Goal: Information Seeking & Learning: Compare options

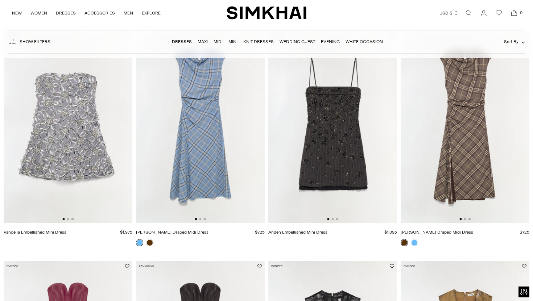
scroll to position [70, 0]
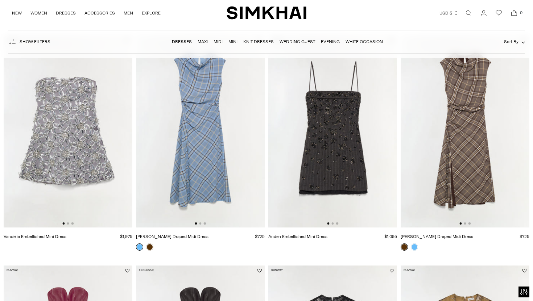
click at [93, 173] on img at bounding box center [68, 131] width 129 height 193
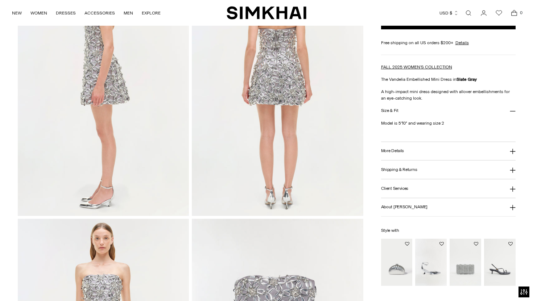
scroll to position [362, 0]
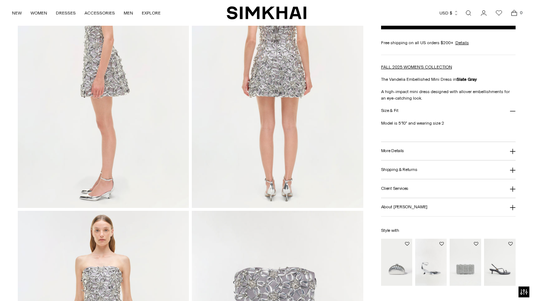
click at [0, 0] on img "Vixen Metallic Leather Wedge" at bounding box center [0, 0] width 0 height 0
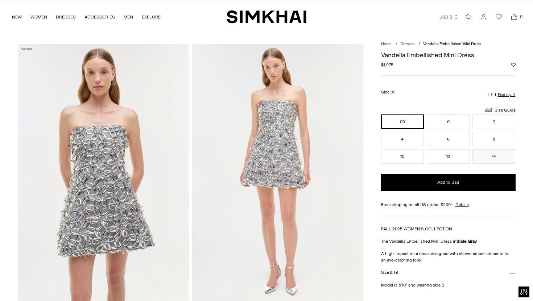
scroll to position [0, 0]
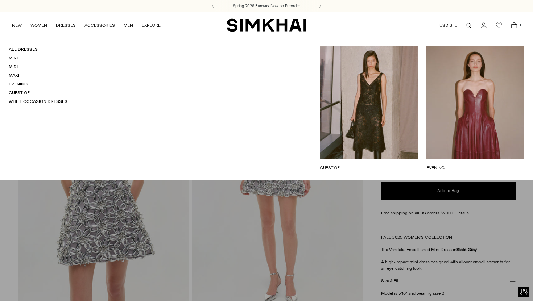
click at [22, 92] on link "Guest Of" at bounding box center [19, 92] width 21 height 5
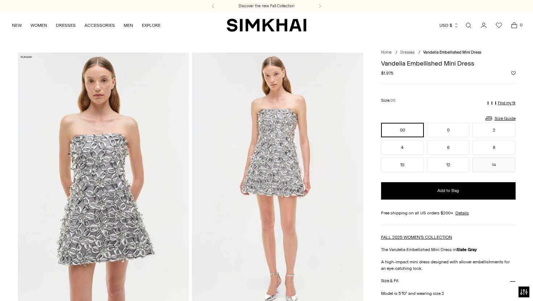
scroll to position [0, 0]
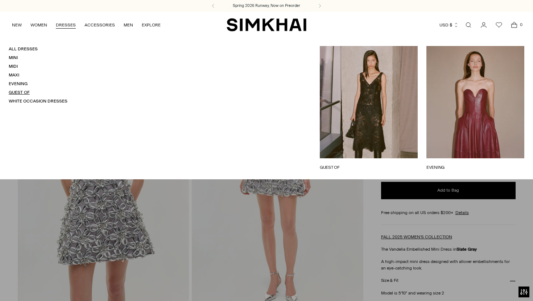
click at [18, 91] on link "Guest Of" at bounding box center [19, 92] width 21 height 5
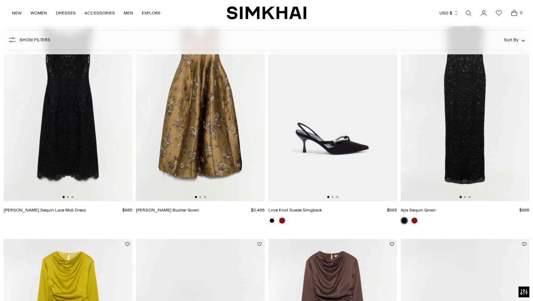
scroll to position [95, 0]
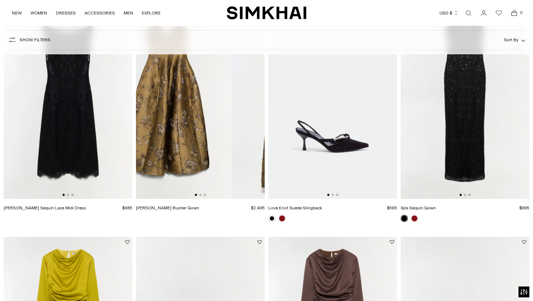
drag, startPoint x: 202, startPoint y: 149, endPoint x: 168, endPoint y: 142, distance: 34.9
click at [167, 142] on img at bounding box center [167, 102] width 129 height 193
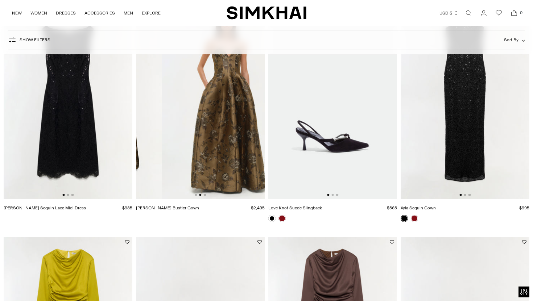
scroll to position [0, 129]
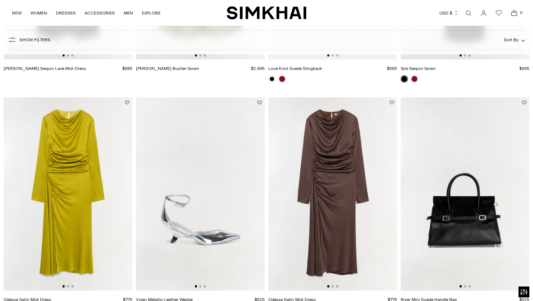
scroll to position [248, 0]
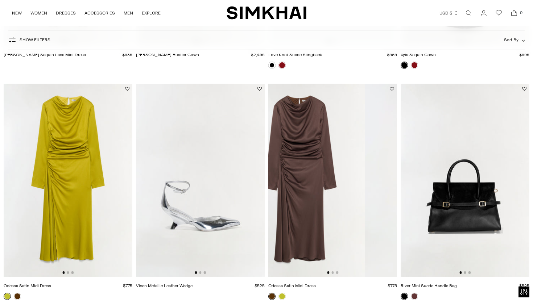
drag, startPoint x: 367, startPoint y: 235, endPoint x: 277, endPoint y: 242, distance: 90.3
click at [284, 242] on img at bounding box center [300, 180] width 129 height 193
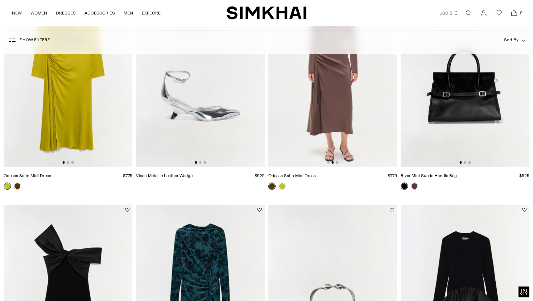
scroll to position [351, 0]
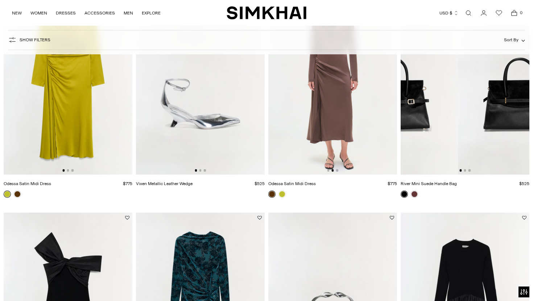
drag, startPoint x: 496, startPoint y: 140, endPoint x: 392, endPoint y: 157, distance: 105.1
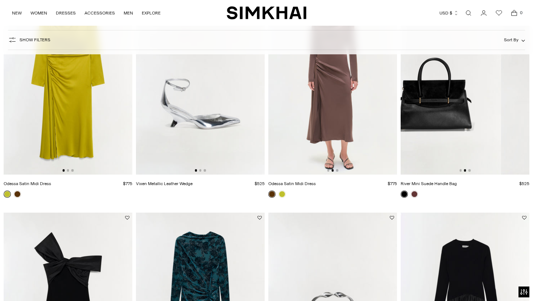
drag, startPoint x: 449, startPoint y: 145, endPoint x: 387, endPoint y: 148, distance: 61.4
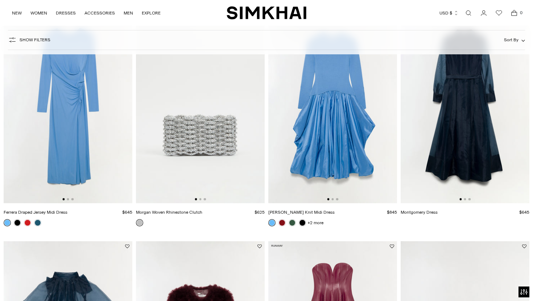
scroll to position [1016, 0]
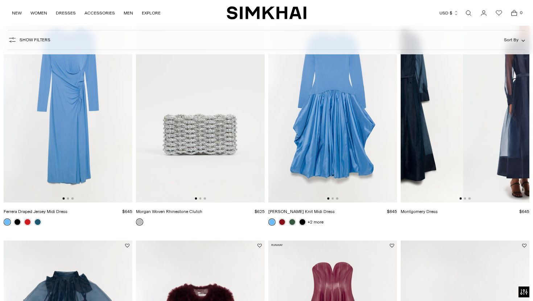
drag, startPoint x: 487, startPoint y: 142, endPoint x: 418, endPoint y: 160, distance: 71.5
click at [421, 159] on img at bounding box center [398, 106] width 129 height 193
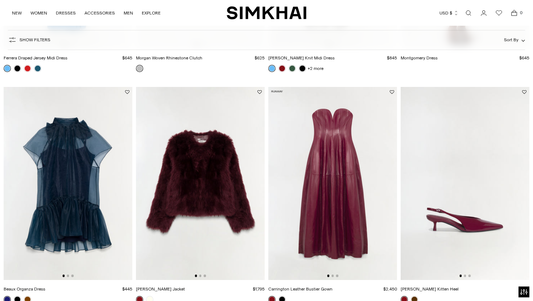
scroll to position [1178, 0]
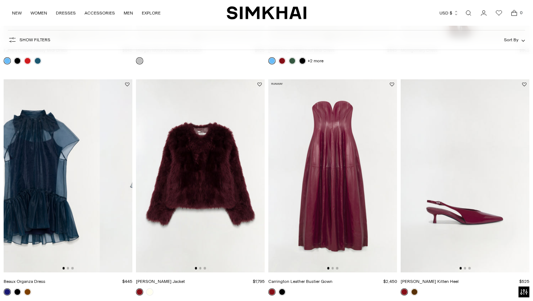
drag, startPoint x: 122, startPoint y: 182, endPoint x: 27, endPoint y: 190, distance: 95.8
click at [32, 189] on img at bounding box center [35, 175] width 129 height 193
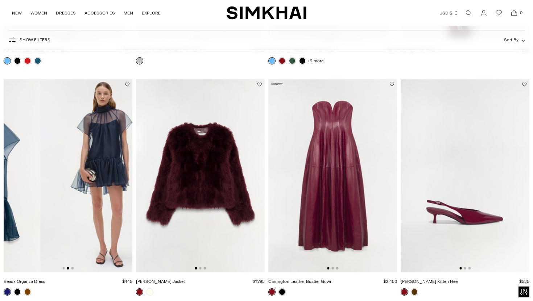
scroll to position [0, 129]
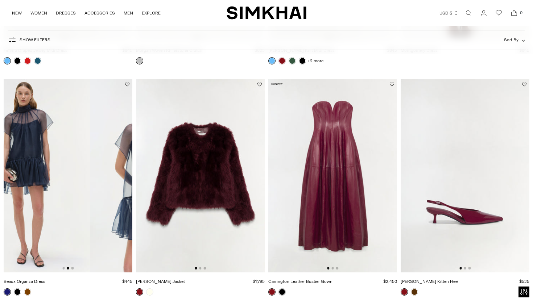
drag, startPoint x: 115, startPoint y: 199, endPoint x: 0, endPoint y: 209, distance: 115.1
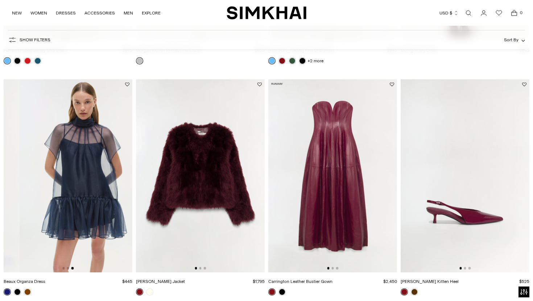
scroll to position [0, 258]
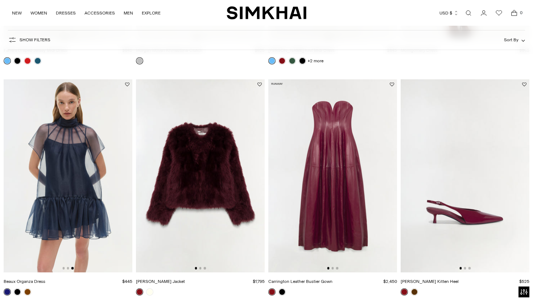
drag, startPoint x: 124, startPoint y: 206, endPoint x: 0, endPoint y: 215, distance: 124.0
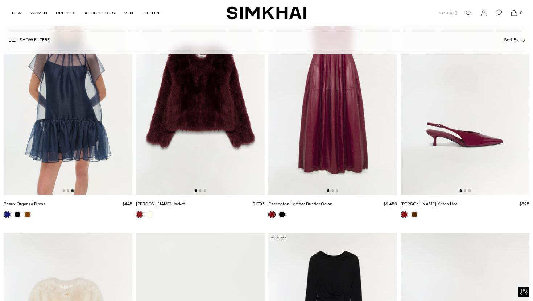
scroll to position [1254, 0]
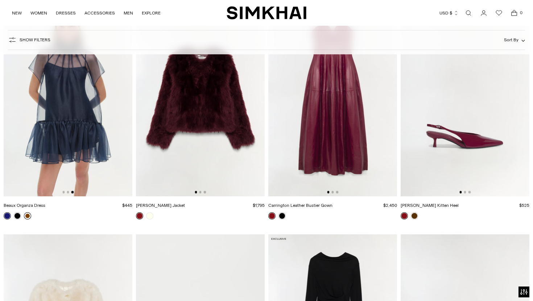
click at [29, 216] on link at bounding box center [27, 216] width 7 height 7
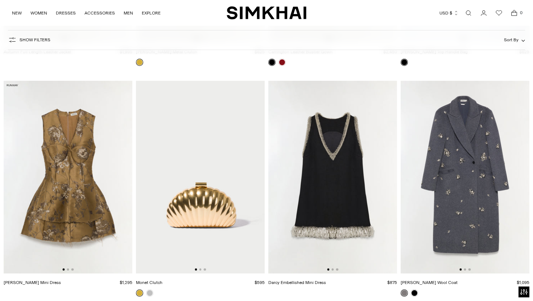
scroll to position [1906, 0]
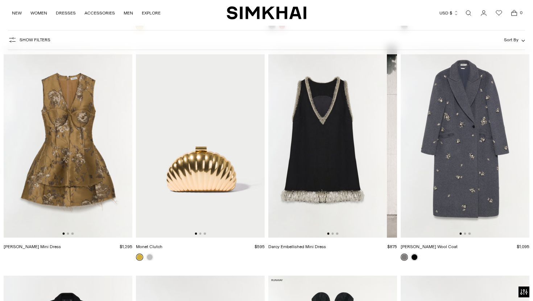
drag, startPoint x: 365, startPoint y: 162, endPoint x: 288, endPoint y: 173, distance: 77.0
click at [291, 172] on img at bounding box center [322, 141] width 129 height 193
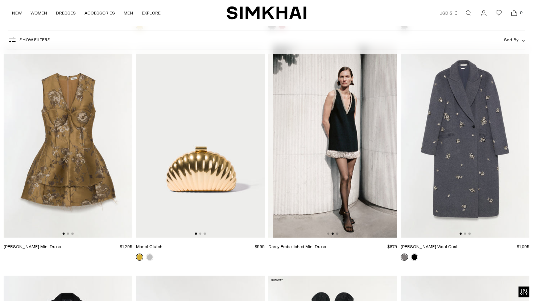
scroll to position [0, 129]
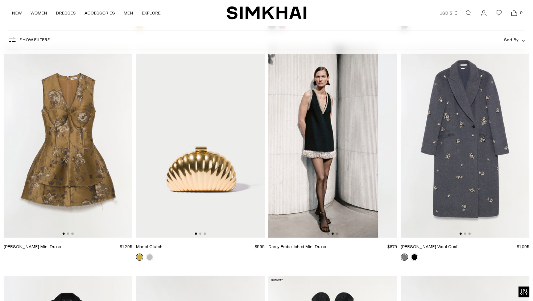
drag, startPoint x: 325, startPoint y: 173, endPoint x: 265, endPoint y: 180, distance: 60.5
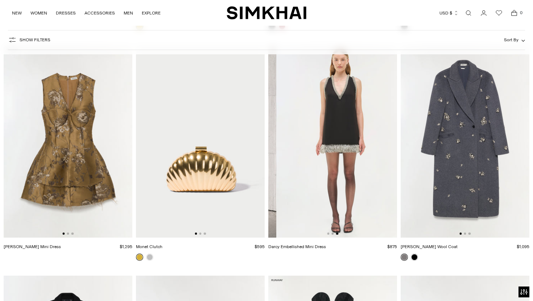
scroll to position [0, 258]
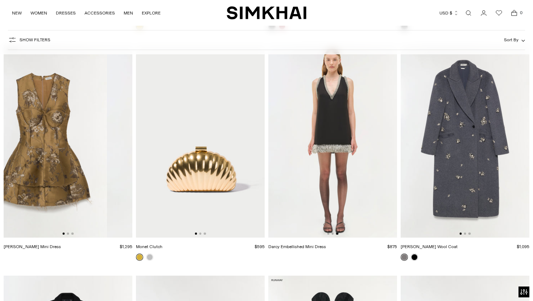
drag, startPoint x: 98, startPoint y: 152, endPoint x: 48, endPoint y: 152, distance: 50.4
click at [52, 152] on img at bounding box center [42, 141] width 129 height 193
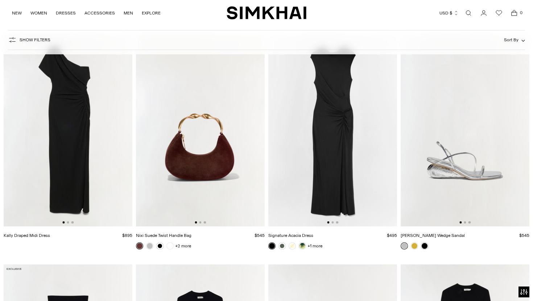
scroll to position [2381, 0]
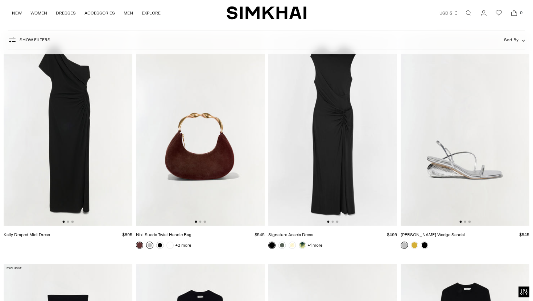
click at [149, 247] on link at bounding box center [149, 245] width 7 height 7
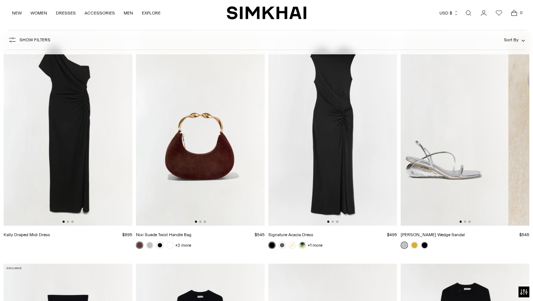
drag, startPoint x: 477, startPoint y: 190, endPoint x: 413, endPoint y: 198, distance: 65.1
click at [416, 197] on img at bounding box center [444, 129] width 129 height 193
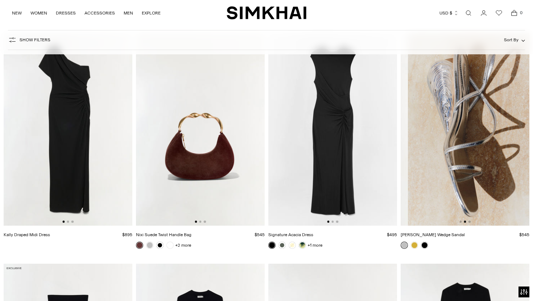
scroll to position [0, 129]
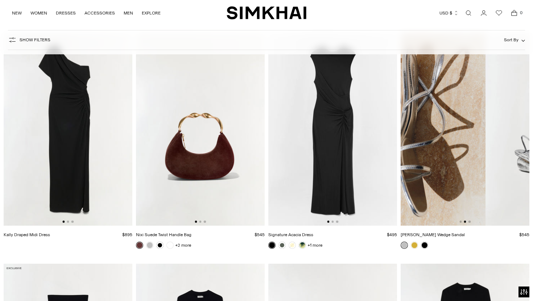
drag, startPoint x: 456, startPoint y: 184, endPoint x: 394, endPoint y: 198, distance: 63.2
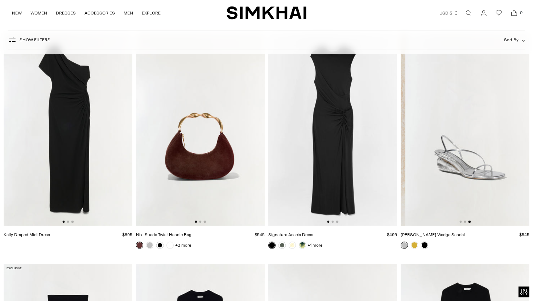
scroll to position [0, 258]
drag, startPoint x: 484, startPoint y: 184, endPoint x: 380, endPoint y: 197, distance: 105.0
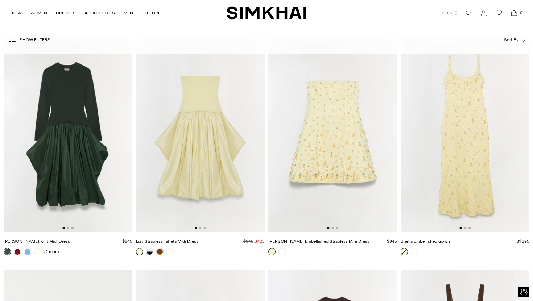
scroll to position [3532, 0]
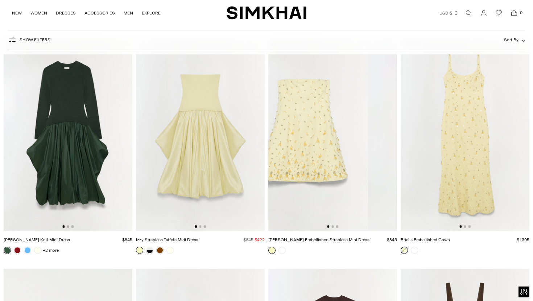
drag, startPoint x: 366, startPoint y: 185, endPoint x: 279, endPoint y: 197, distance: 87.9
click at [287, 196] on img at bounding box center [303, 134] width 129 height 193
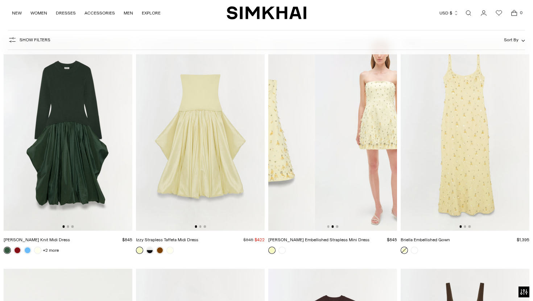
scroll to position [0, 129]
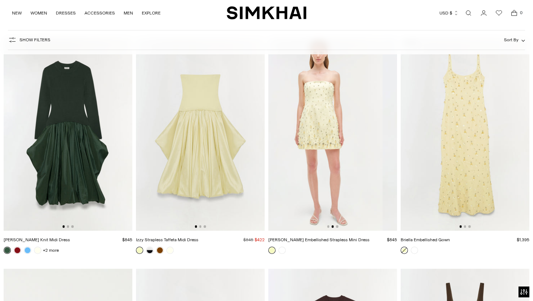
drag, startPoint x: 349, startPoint y: 190, endPoint x: 304, endPoint y: 200, distance: 46.3
click at [320, 197] on img at bounding box center [318, 134] width 129 height 193
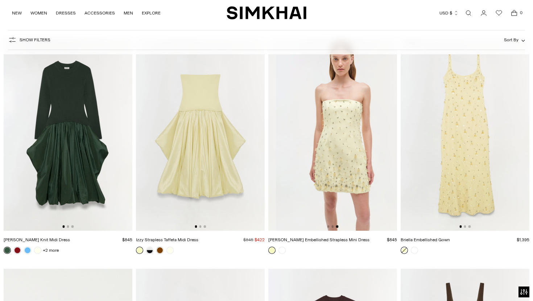
scroll to position [0, 258]
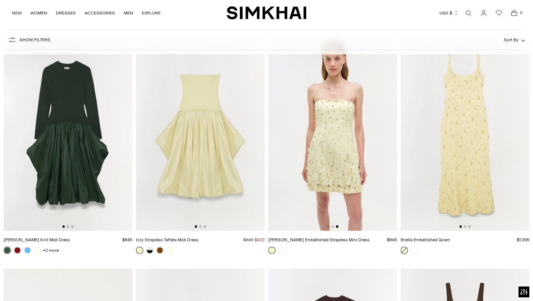
click at [343, 172] on img at bounding box center [332, 134] width 129 height 193
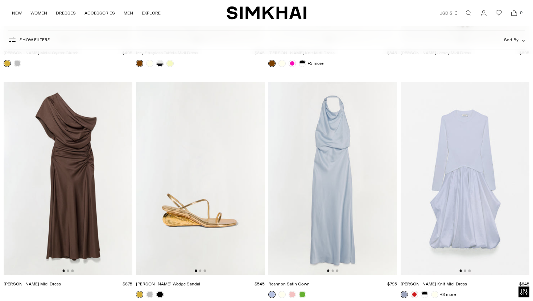
scroll to position [3952, 0]
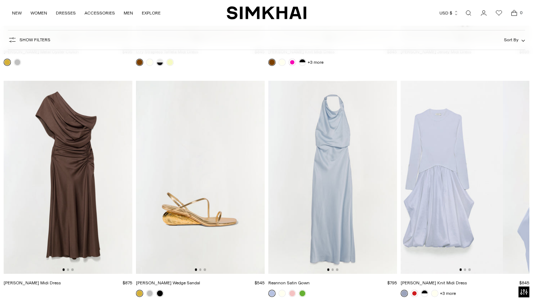
drag, startPoint x: 472, startPoint y: 215, endPoint x: 403, endPoint y: 242, distance: 74.2
click at [418, 235] on img at bounding box center [438, 177] width 129 height 193
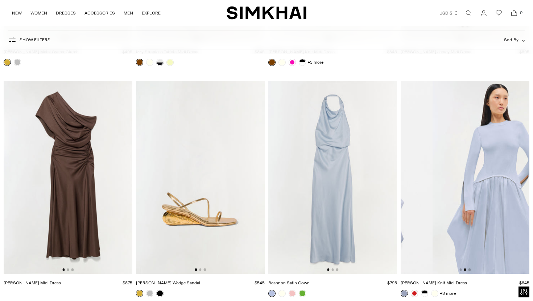
scroll to position [0, 129]
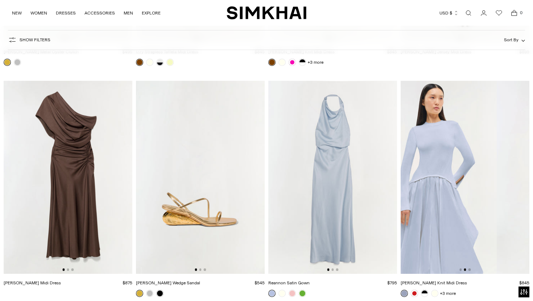
drag, startPoint x: 456, startPoint y: 232, endPoint x: 403, endPoint y: 244, distance: 54.6
click at [409, 242] on img at bounding box center [432, 177] width 129 height 193
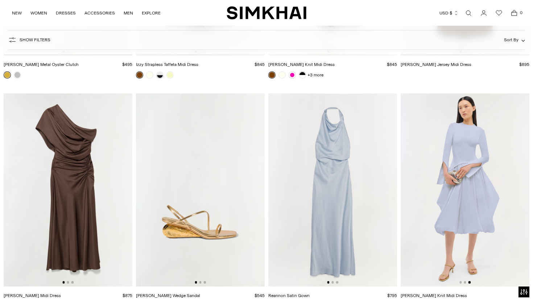
scroll to position [3918, 0]
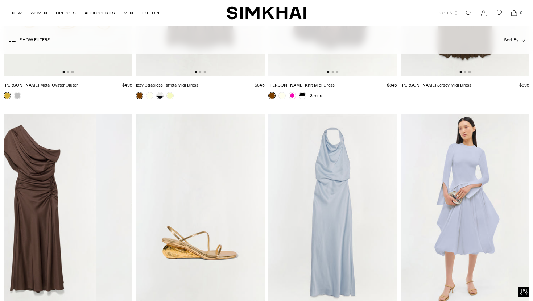
drag, startPoint x: 103, startPoint y: 222, endPoint x: 43, endPoint y: 225, distance: 60.7
click at [47, 224] on img at bounding box center [31, 210] width 129 height 193
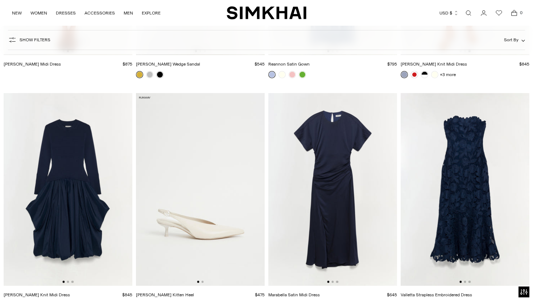
scroll to position [4221, 0]
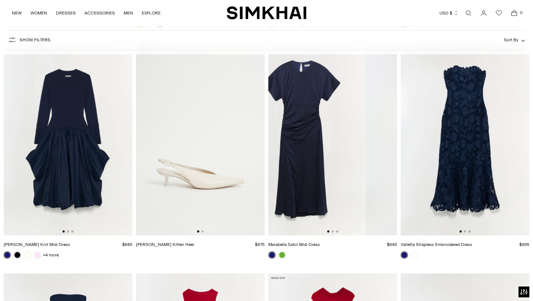
drag, startPoint x: 345, startPoint y: 194, endPoint x: 297, endPoint y: 197, distance: 47.6
click at [299, 197] on img at bounding box center [301, 139] width 129 height 193
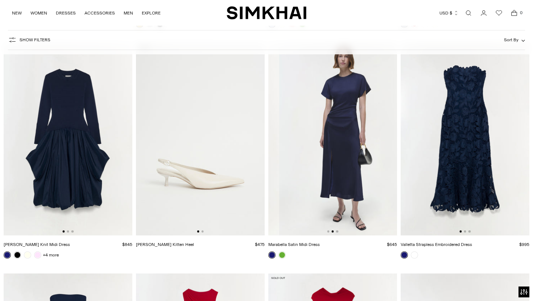
scroll to position [0, 129]
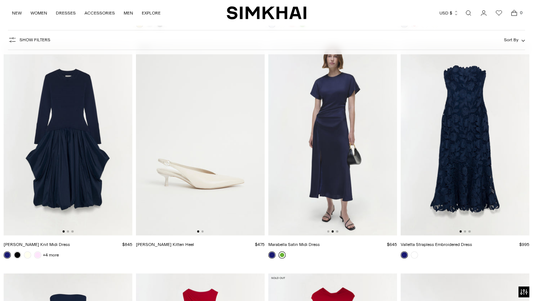
click at [284, 256] on link at bounding box center [282, 255] width 7 height 7
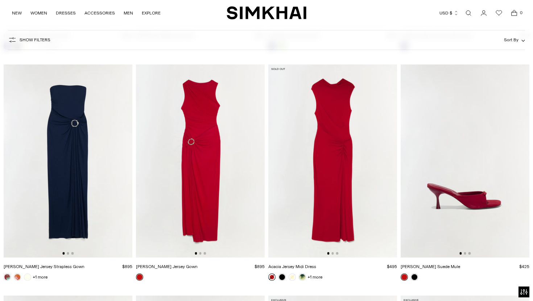
scroll to position [4429, 0]
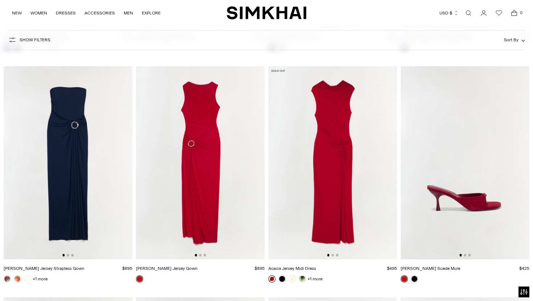
drag, startPoint x: 215, startPoint y: 176, endPoint x: 182, endPoint y: 180, distance: 33.2
click at [186, 179] on img at bounding box center [200, 162] width 129 height 193
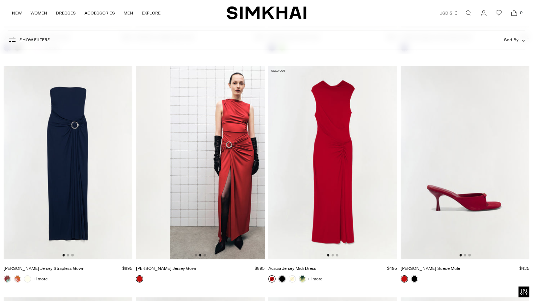
scroll to position [0, 129]
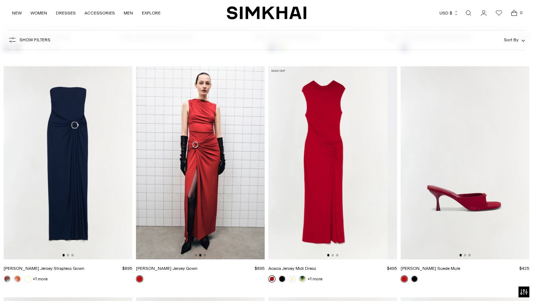
drag, startPoint x: 360, startPoint y: 225, endPoint x: 292, endPoint y: 236, distance: 68.8
click at [301, 233] on img at bounding box center [323, 162] width 129 height 193
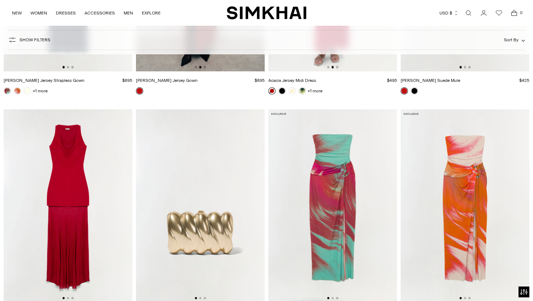
scroll to position [4617, 0]
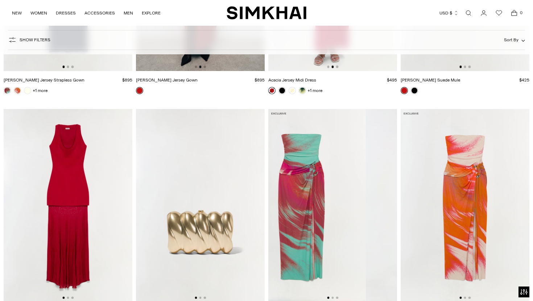
drag, startPoint x: 344, startPoint y: 211, endPoint x: 297, endPoint y: 216, distance: 46.3
click at [300, 215] on img at bounding box center [301, 205] width 129 height 193
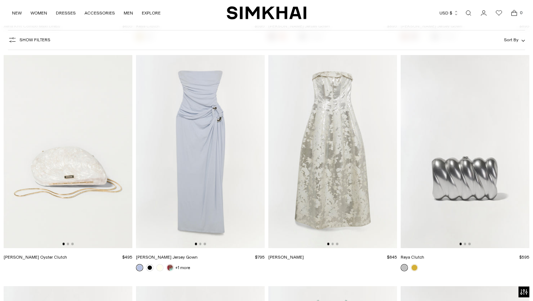
scroll to position [4903, 0]
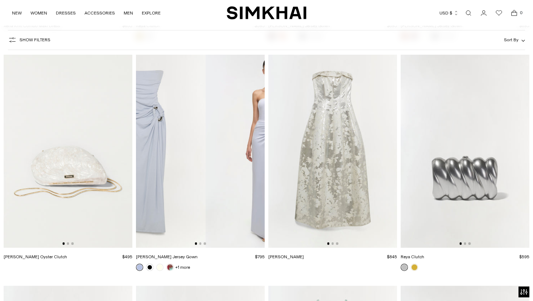
drag, startPoint x: 220, startPoint y: 182, endPoint x: 132, endPoint y: 185, distance: 87.8
click at [136, 184] on img at bounding box center [141, 151] width 129 height 193
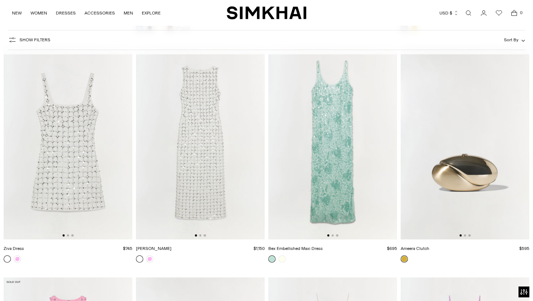
scroll to position [5143, 0]
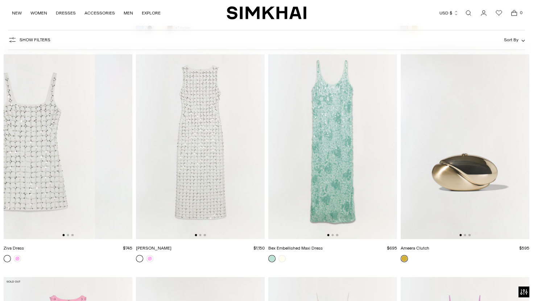
drag, startPoint x: 120, startPoint y: 148, endPoint x: 59, endPoint y: 154, distance: 60.5
click at [63, 152] on img at bounding box center [30, 142] width 129 height 193
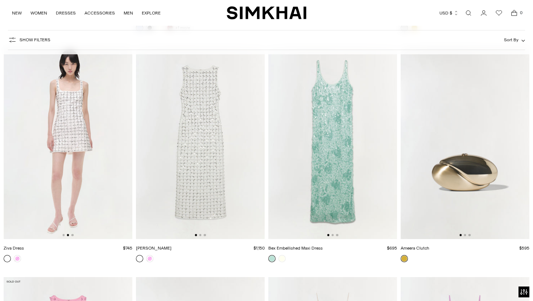
scroll to position [0, 129]
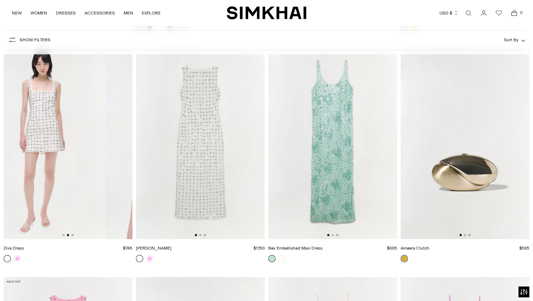
drag, startPoint x: 102, startPoint y: 158, endPoint x: 42, endPoint y: 165, distance: 60.3
click at [51, 163] on img at bounding box center [40, 142] width 129 height 193
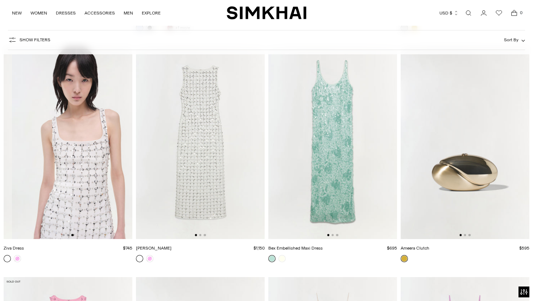
scroll to position [0, 258]
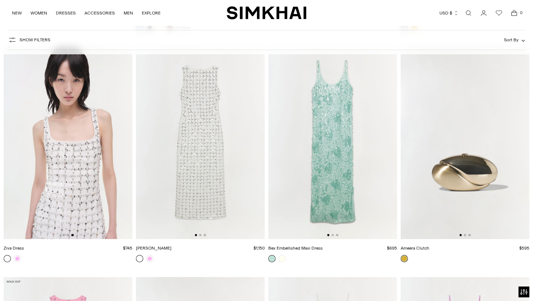
click at [86, 186] on img at bounding box center [68, 142] width 129 height 193
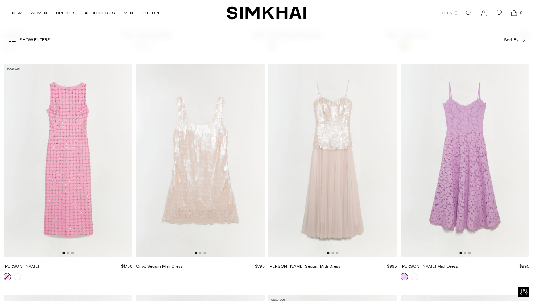
scroll to position [5356, 0]
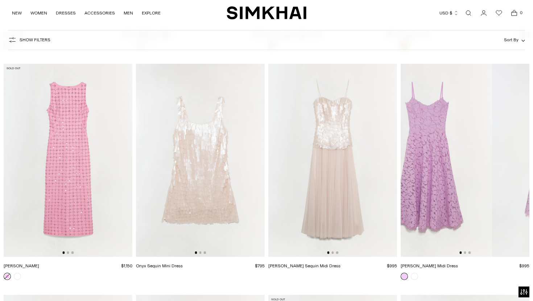
drag, startPoint x: 482, startPoint y: 206, endPoint x: 425, endPoint y: 219, distance: 58.9
click at [428, 218] on img at bounding box center [427, 160] width 129 height 193
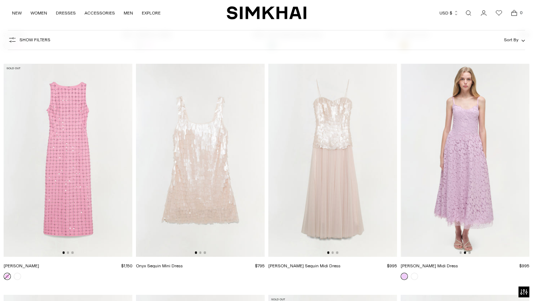
scroll to position [0, 129]
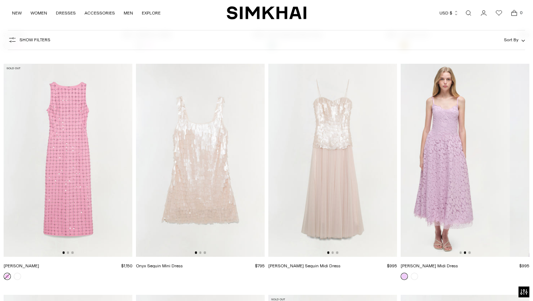
drag, startPoint x: 485, startPoint y: 211, endPoint x: 448, endPoint y: 215, distance: 37.2
click at [466, 211] on img at bounding box center [445, 160] width 129 height 193
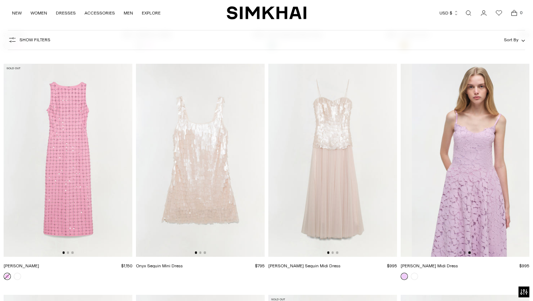
scroll to position [0, 258]
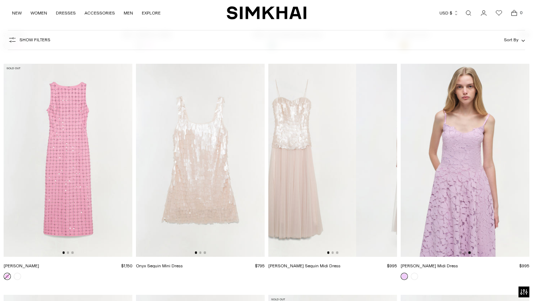
drag, startPoint x: 361, startPoint y: 198, endPoint x: 311, endPoint y: 205, distance: 50.6
click at [311, 205] on img at bounding box center [291, 160] width 129 height 193
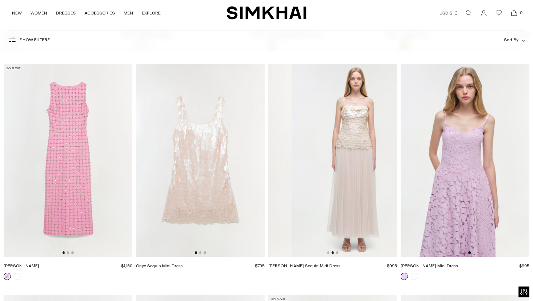
scroll to position [0, 129]
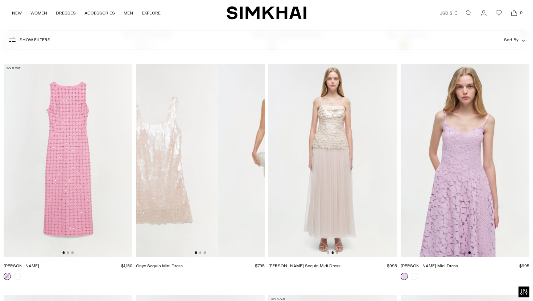
drag, startPoint x: 229, startPoint y: 192, endPoint x: 168, endPoint y: 195, distance: 61.8
click at [176, 193] on img at bounding box center [154, 160] width 129 height 193
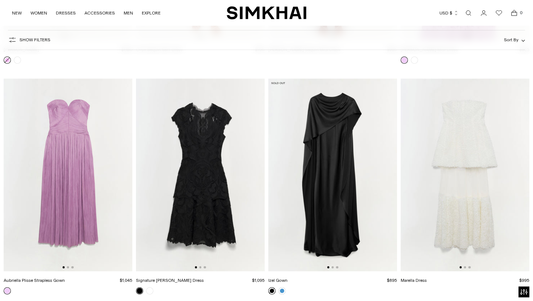
scroll to position [5575, 0]
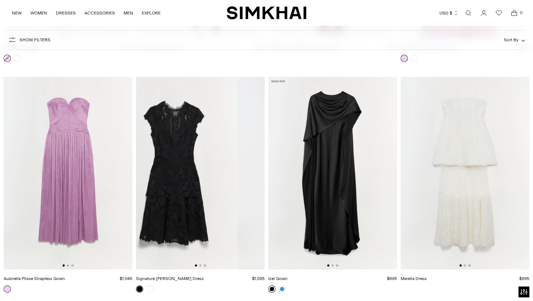
drag, startPoint x: 223, startPoint y: 203, endPoint x: 150, endPoint y: 203, distance: 72.9
click at [159, 203] on img at bounding box center [172, 173] width 129 height 193
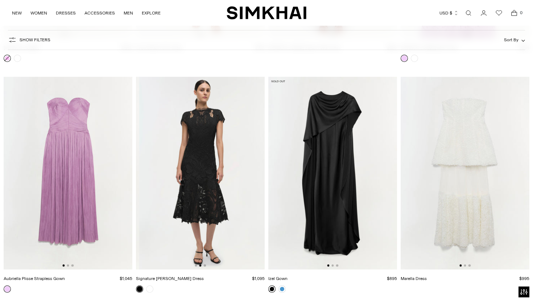
scroll to position [0, 129]
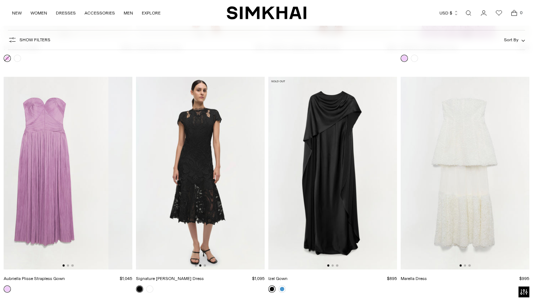
drag, startPoint x: 87, startPoint y: 196, endPoint x: 48, endPoint y: 196, distance: 39.5
click at [48, 196] on img at bounding box center [44, 173] width 129 height 193
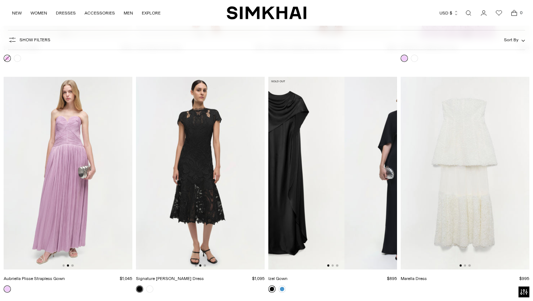
drag, startPoint x: 383, startPoint y: 193, endPoint x: 299, endPoint y: 202, distance: 84.6
click at [304, 200] on img at bounding box center [280, 173] width 129 height 193
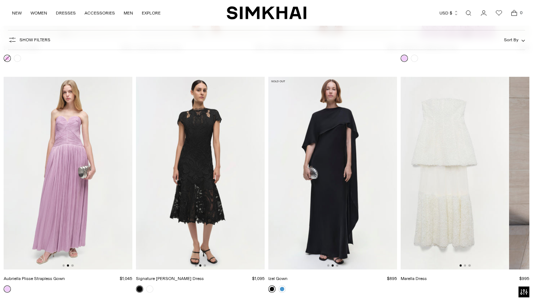
drag, startPoint x: 460, startPoint y: 195, endPoint x: 419, endPoint y: 195, distance: 41.0
click at [419, 195] on img at bounding box center [445, 173] width 129 height 193
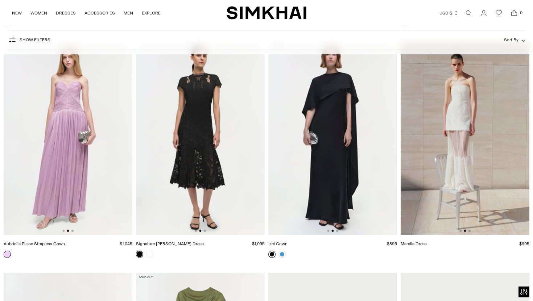
scroll to position [5603, 0]
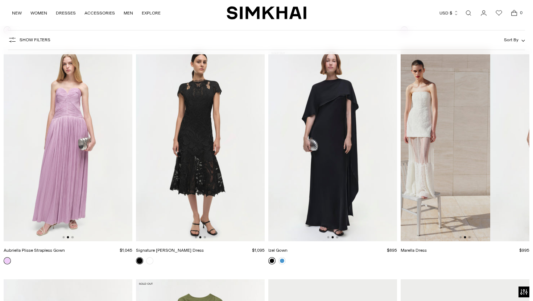
drag, startPoint x: 484, startPoint y: 190, endPoint x: 370, endPoint y: 200, distance: 115.1
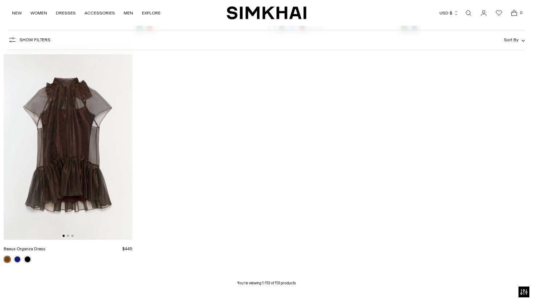
scroll to position [6530, 0]
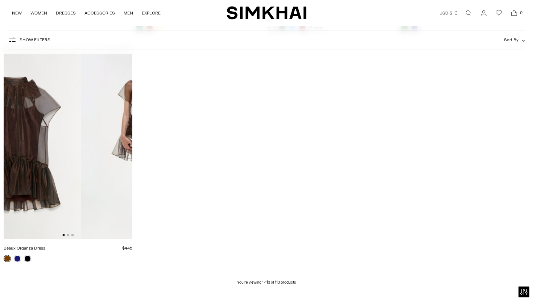
drag, startPoint x: 84, startPoint y: 189, endPoint x: 23, endPoint y: 189, distance: 60.6
click at [23, 189] on img at bounding box center [16, 142] width 129 height 193
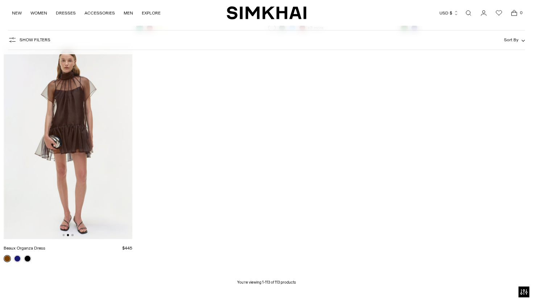
scroll to position [0, 129]
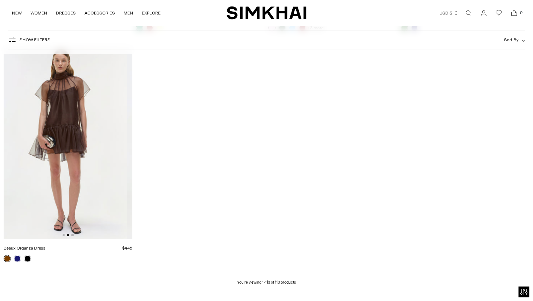
drag, startPoint x: 88, startPoint y: 185, endPoint x: 0, endPoint y: 178, distance: 88.4
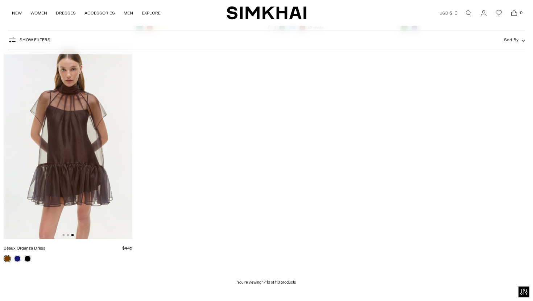
scroll to position [0, 258]
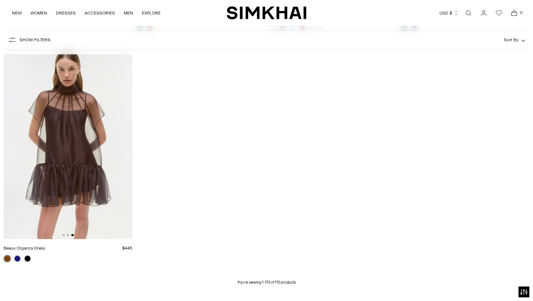
drag, startPoint x: 98, startPoint y: 181, endPoint x: 8, endPoint y: 190, distance: 90.4
click at [11, 189] on img at bounding box center [68, 142] width 129 height 193
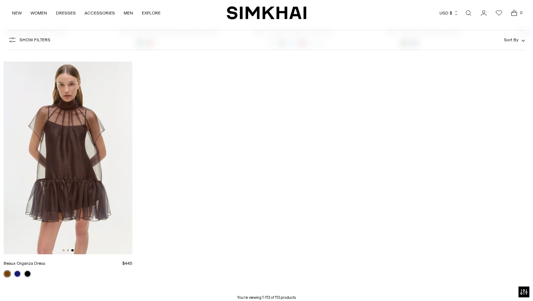
scroll to position [6646, 0]
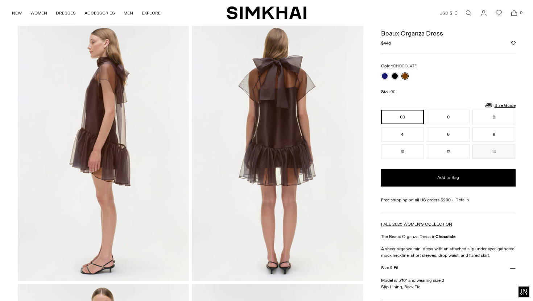
scroll to position [281, 0]
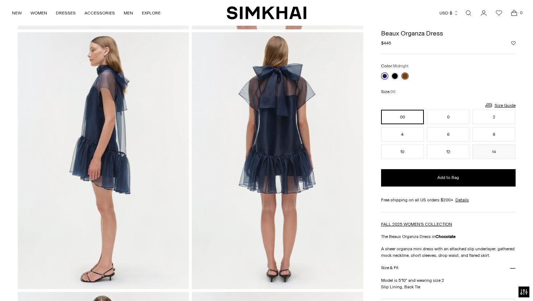
click at [383, 75] on link at bounding box center [384, 76] width 7 height 7
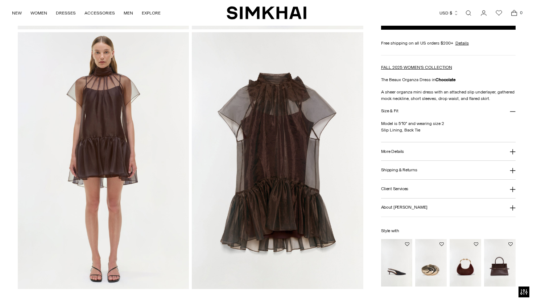
scroll to position [548, 0]
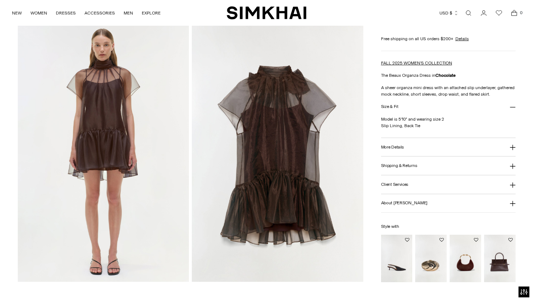
click at [0, 0] on img "Nixi Suede Twist Handle Bag" at bounding box center [0, 0] width 0 height 0
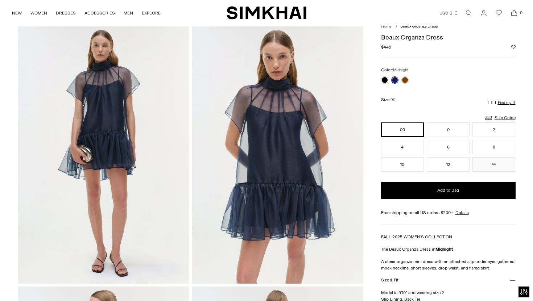
scroll to position [13, 0]
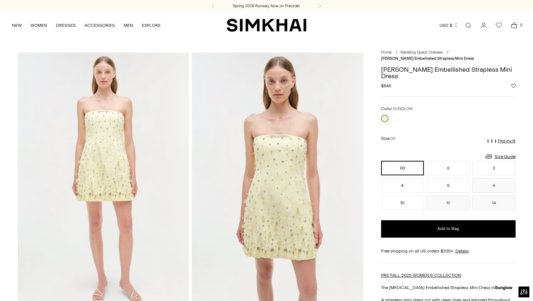
click at [285, 203] on img at bounding box center [278, 181] width 172 height 257
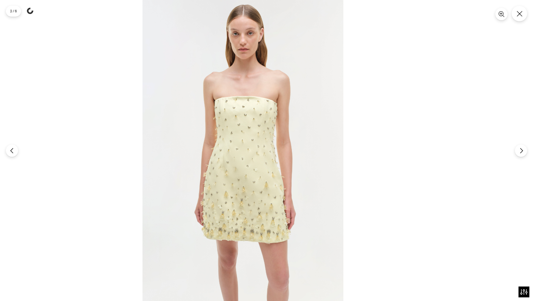
click at [245, 180] on img at bounding box center [243, 150] width 201 height 301
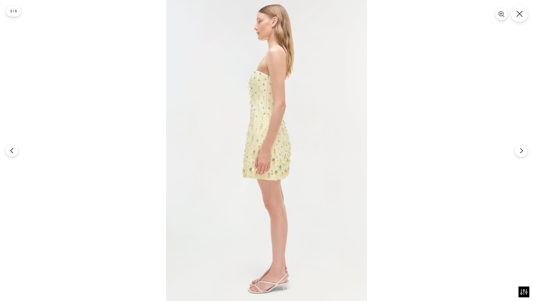
click at [518, 13] on icon "Close" at bounding box center [520, 14] width 7 height 7
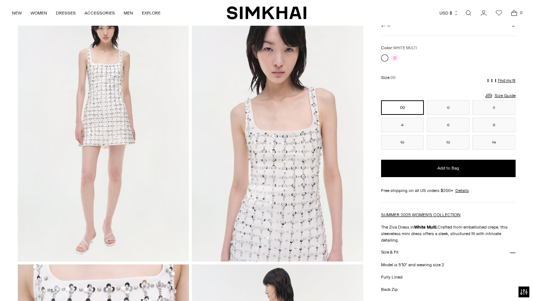
scroll to position [49, 0]
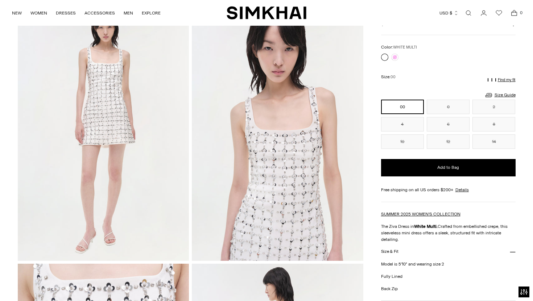
click at [290, 222] on img at bounding box center [278, 132] width 172 height 257
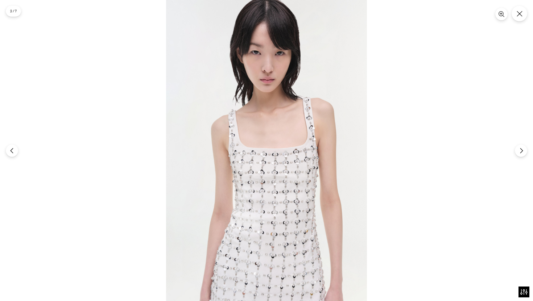
click at [290, 222] on img at bounding box center [266, 150] width 201 height 301
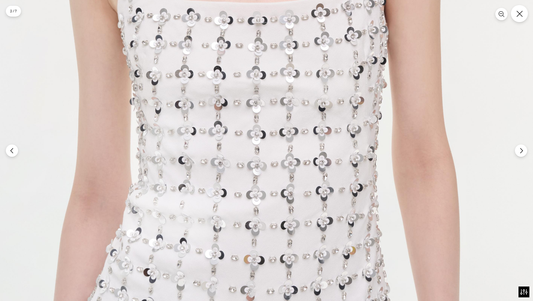
click at [521, 12] on icon "Close" at bounding box center [520, 14] width 7 height 7
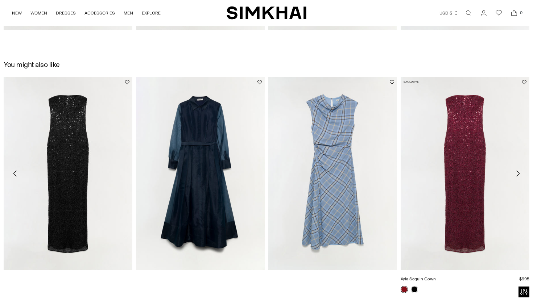
scroll to position [1297, 0]
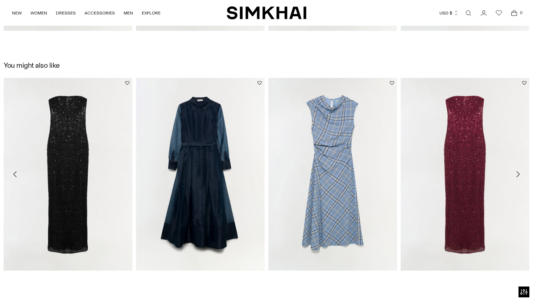
click at [521, 177] on icon "Move to next carousel slide" at bounding box center [518, 174] width 9 height 9
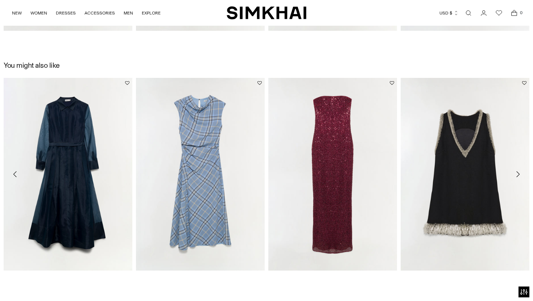
click at [521, 177] on icon "Move to next carousel slide" at bounding box center [518, 174] width 9 height 9
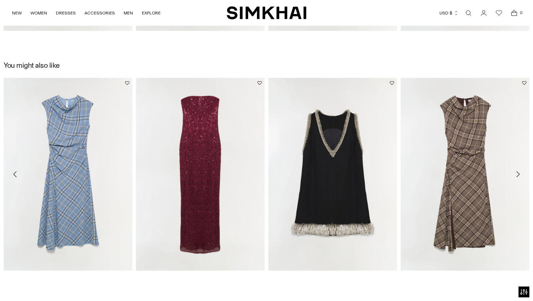
click at [519, 176] on icon "Move to next carousel slide" at bounding box center [518, 174] width 9 height 9
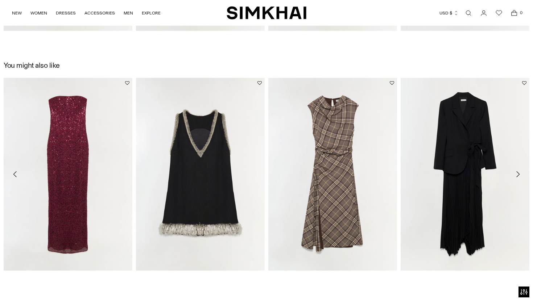
click at [519, 173] on icon "Move to next carousel slide" at bounding box center [518, 174] width 9 height 9
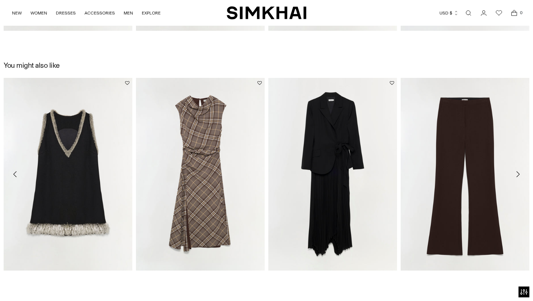
click at [519, 173] on icon "Move to next carousel slide" at bounding box center [518, 174] width 9 height 9
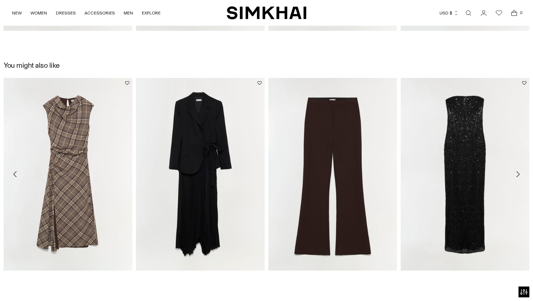
click at [519, 173] on icon "Move to next carousel slide" at bounding box center [518, 174] width 9 height 9
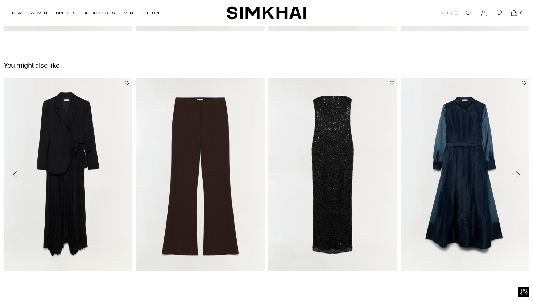
click at [519, 173] on icon "Move to next carousel slide" at bounding box center [518, 174] width 9 height 9
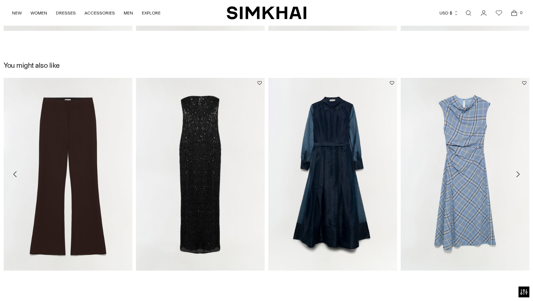
click at [519, 173] on icon "Move to next carousel slide" at bounding box center [518, 174] width 9 height 9
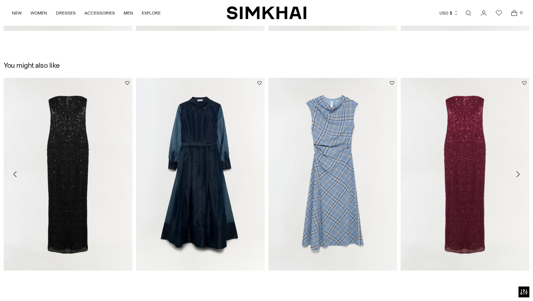
click at [519, 173] on icon "Move to next carousel slide" at bounding box center [518, 174] width 9 height 9
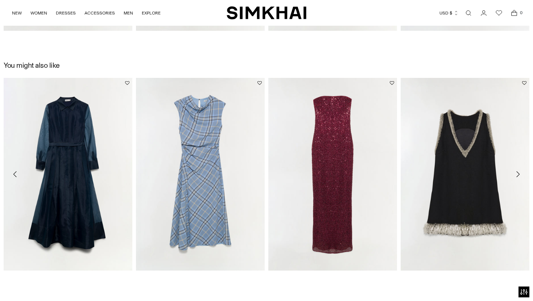
click at [519, 173] on icon "Move to next carousel slide" at bounding box center [518, 174] width 9 height 9
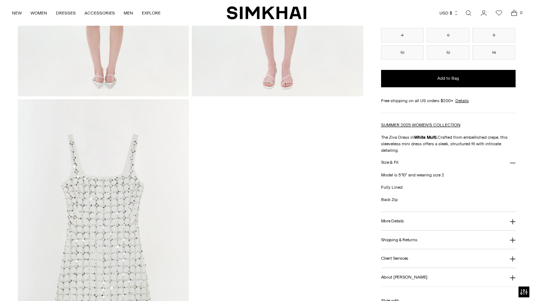
scroll to position [734, 0]
click at [504, 222] on button "More Details" at bounding box center [448, 221] width 135 height 19
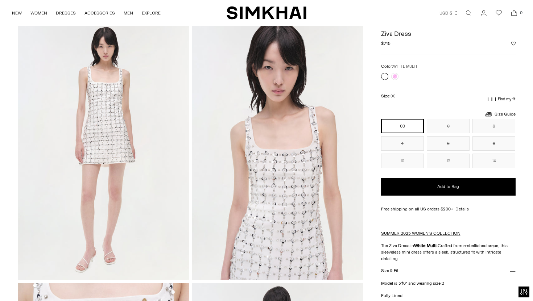
scroll to position [0, 0]
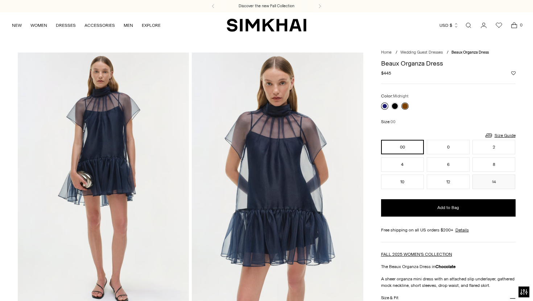
click at [386, 106] on link at bounding box center [384, 106] width 7 height 7
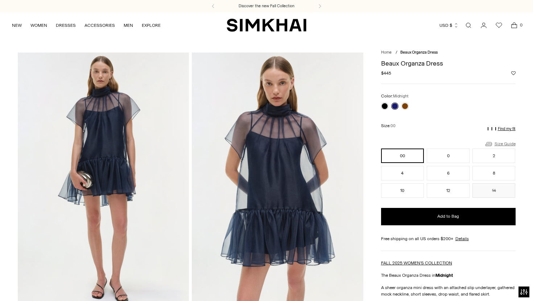
click at [501, 143] on link "Size Guide" at bounding box center [500, 144] width 31 height 9
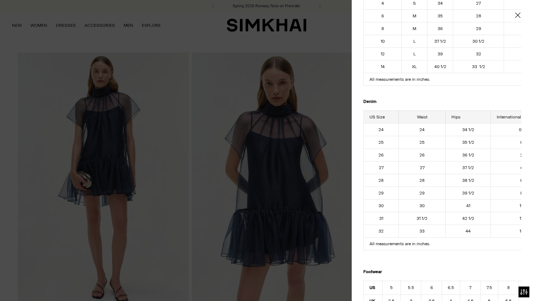
scroll to position [0, 3]
click at [219, 122] on div at bounding box center [266, 150] width 533 height 301
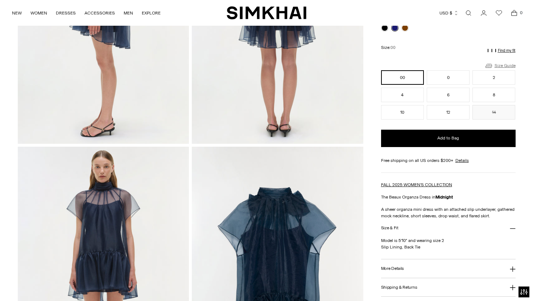
scroll to position [423, 0]
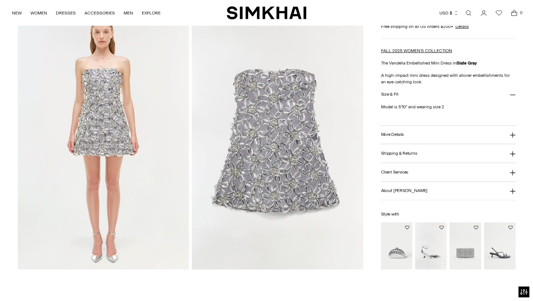
scroll to position [574, 0]
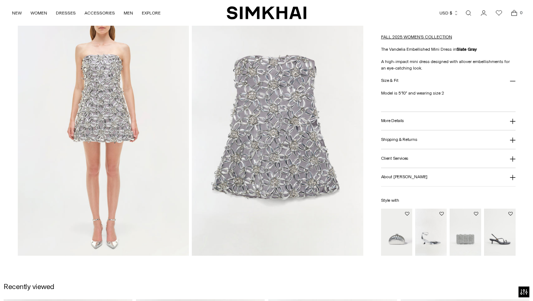
click at [510, 122] on icon at bounding box center [513, 122] width 6 height 6
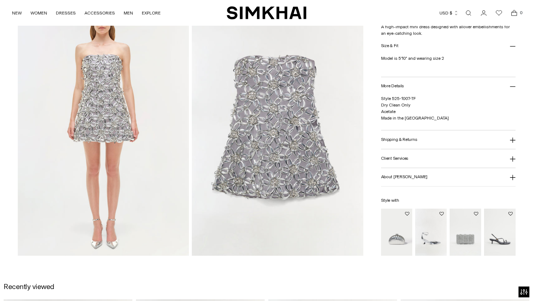
click at [512, 141] on icon at bounding box center [513, 140] width 6 height 6
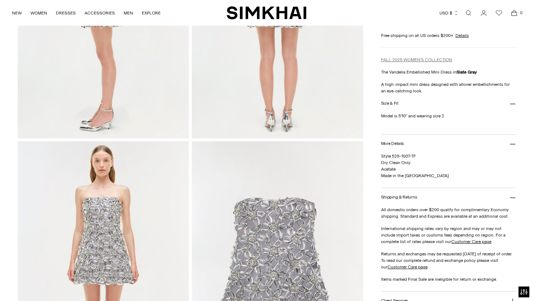
scroll to position [403, 0]
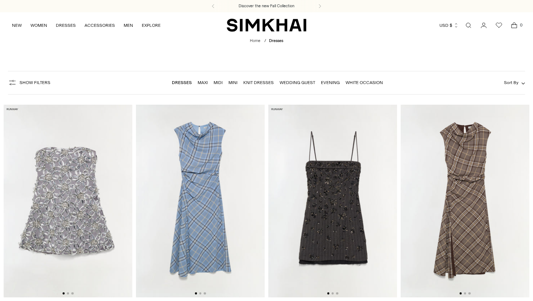
scroll to position [70, 0]
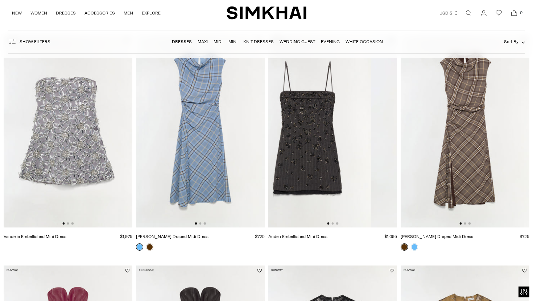
drag, startPoint x: 358, startPoint y: 168, endPoint x: 301, endPoint y: 171, distance: 57.1
click at [304, 170] on img at bounding box center [307, 131] width 129 height 193
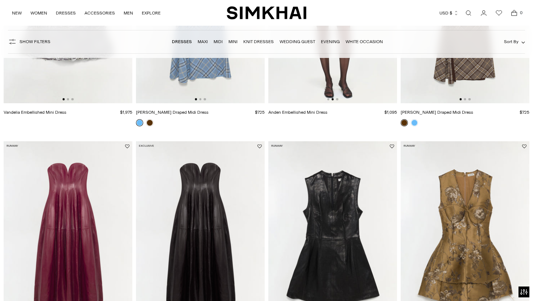
scroll to position [0, 0]
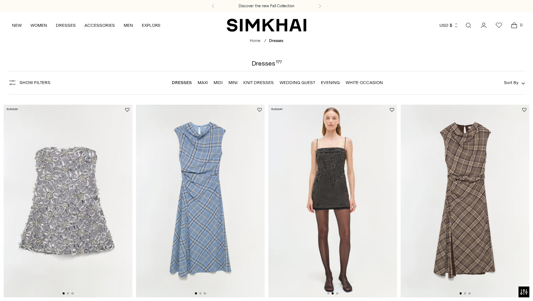
click at [301, 83] on link "Wedding Guest" at bounding box center [298, 82] width 36 height 5
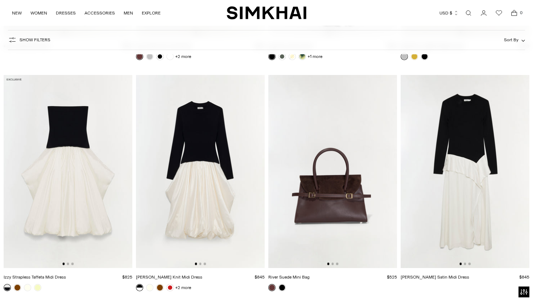
scroll to position [2572, 0]
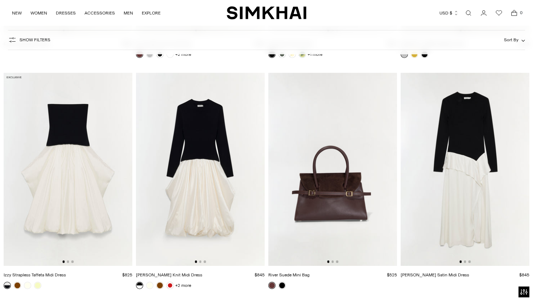
click at [340, 233] on img at bounding box center [332, 169] width 129 height 193
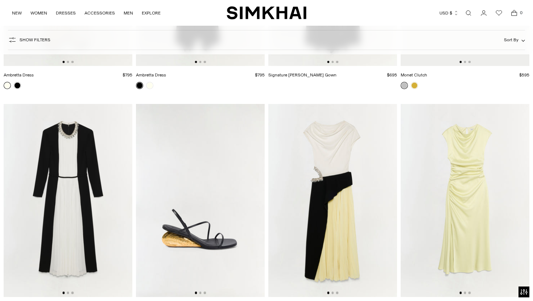
scroll to position [2999, 0]
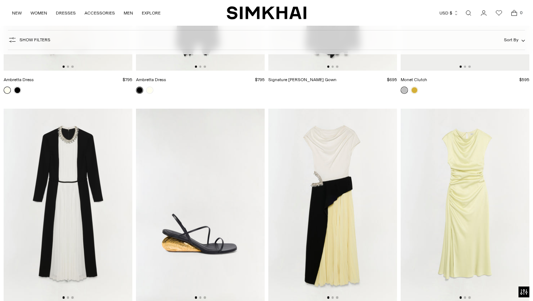
drag, startPoint x: 480, startPoint y: 213, endPoint x: 434, endPoint y: 214, distance: 45.7
click at [437, 213] on img at bounding box center [465, 205] width 129 height 193
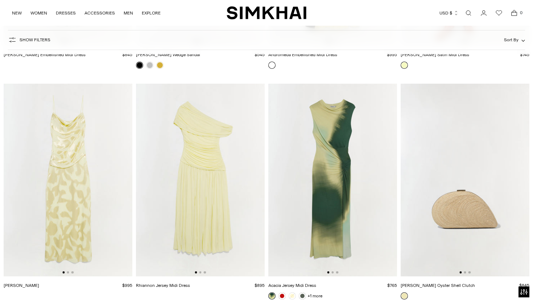
scroll to position [3265, 0]
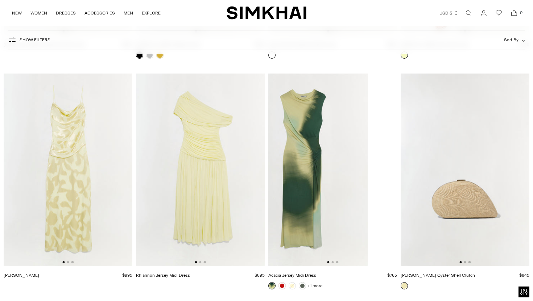
drag, startPoint x: 360, startPoint y: 212, endPoint x: 315, endPoint y: 212, distance: 44.6
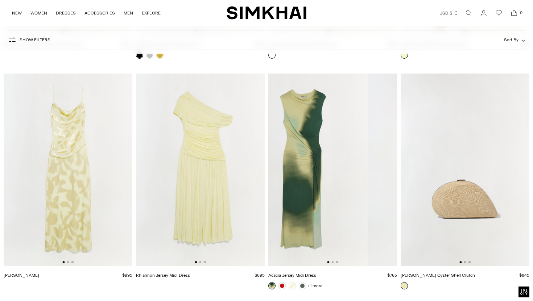
click at [321, 212] on img at bounding box center [303, 170] width 129 height 193
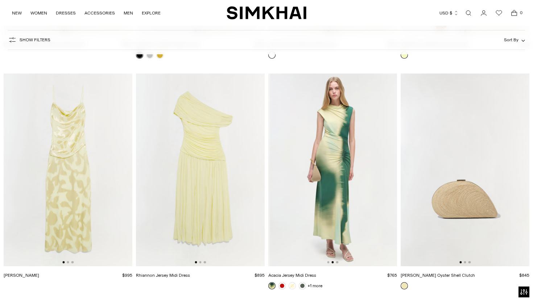
scroll to position [0, 129]
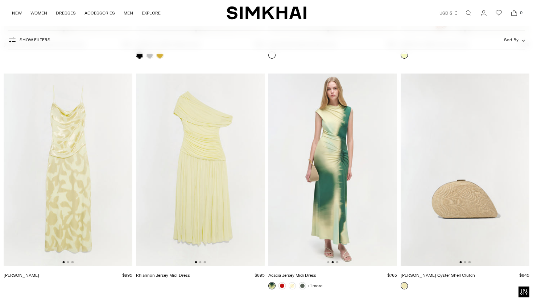
drag, startPoint x: 229, startPoint y: 217, endPoint x: 189, endPoint y: 217, distance: 39.9
click at [213, 217] on img at bounding box center [200, 170] width 129 height 193
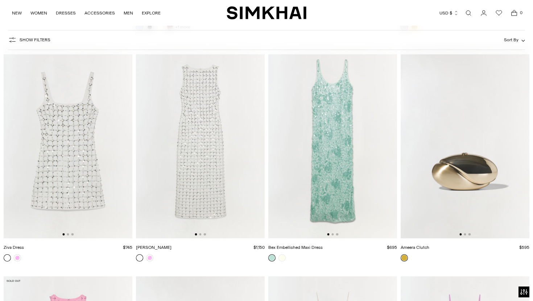
scroll to position [5155, 0]
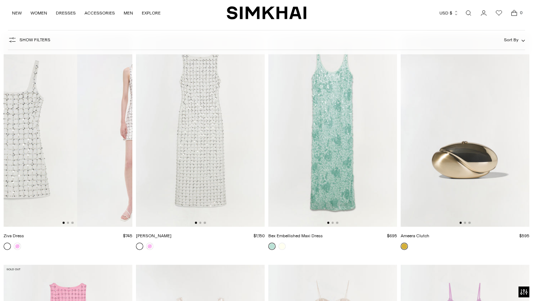
drag, startPoint x: 101, startPoint y: 131, endPoint x: 32, endPoint y: 134, distance: 69.0
click at [32, 134] on img at bounding box center [12, 130] width 129 height 193
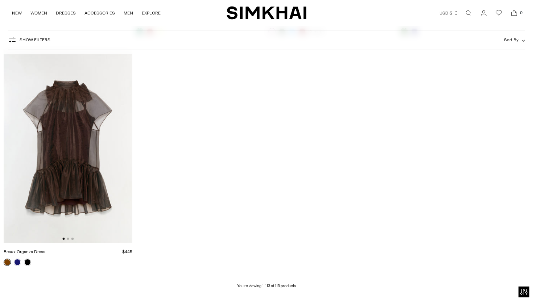
scroll to position [6560, 0]
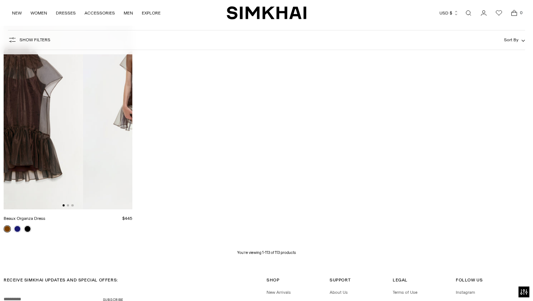
drag, startPoint x: 104, startPoint y: 166, endPoint x: 38, endPoint y: 167, distance: 65.3
click at [44, 166] on img at bounding box center [18, 113] width 129 height 193
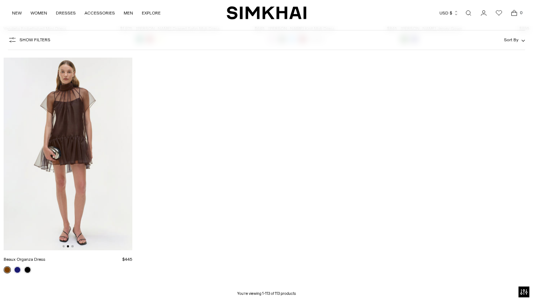
scroll to position [6517, 0]
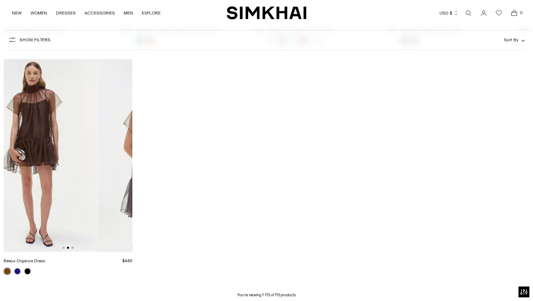
drag, startPoint x: 81, startPoint y: 174, endPoint x: 23, endPoint y: 174, distance: 57.7
click at [29, 174] on img at bounding box center [34, 155] width 129 height 193
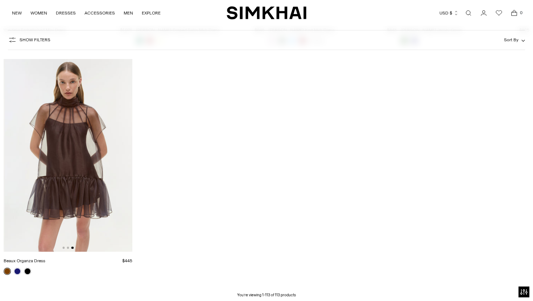
scroll to position [0, 258]
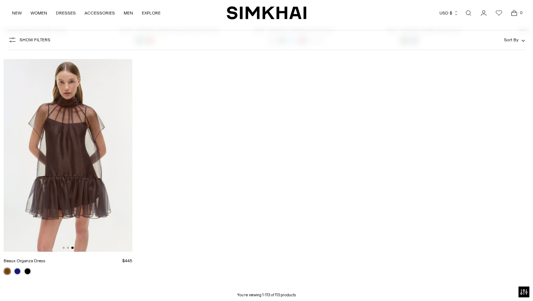
drag, startPoint x: 68, startPoint y: 178, endPoint x: 17, endPoint y: 178, distance: 51.1
click at [48, 178] on img at bounding box center [68, 155] width 129 height 193
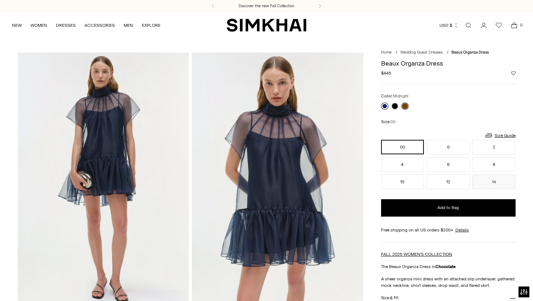
click at [383, 105] on link at bounding box center [384, 106] width 7 height 7
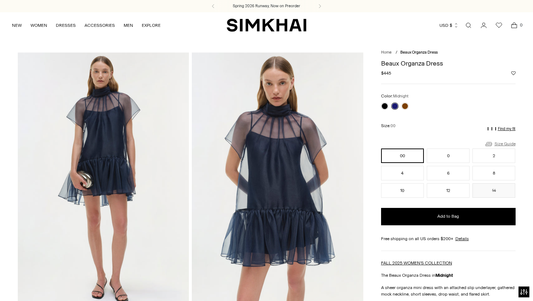
click at [509, 142] on link "Size Guide" at bounding box center [500, 144] width 31 height 9
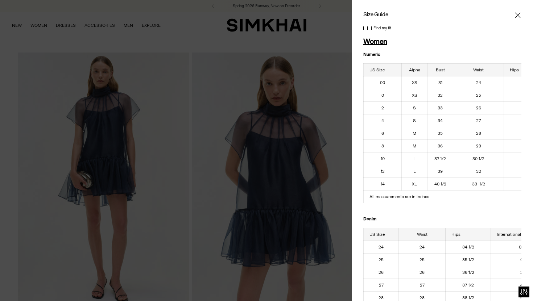
click at [329, 162] on div at bounding box center [266, 150] width 533 height 301
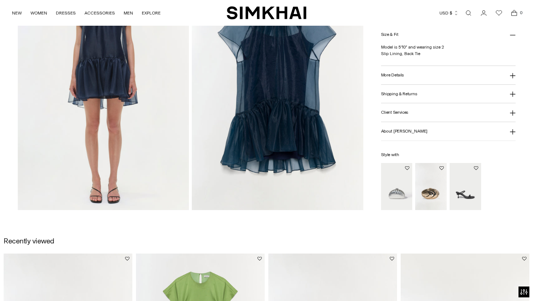
scroll to position [619, 0]
